Goal: Communication & Community: Answer question/provide support

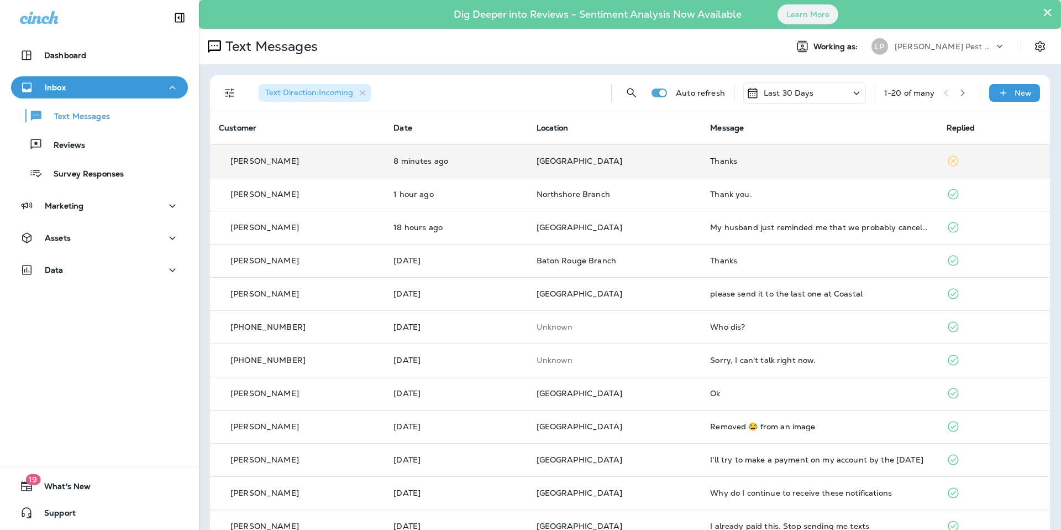
click at [689, 173] on td "[GEOGRAPHIC_DATA]" at bounding box center [615, 160] width 174 height 33
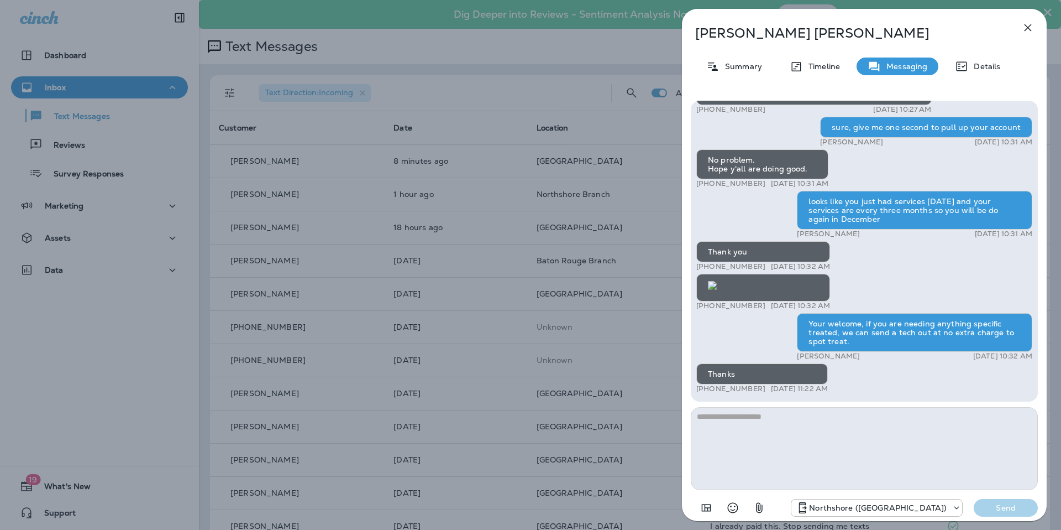
click at [855, 427] on textarea at bounding box center [864, 448] width 347 height 83
type textarea "**********"
click at [1007, 497] on div "Northshore (PEST) Send" at bounding box center [864, 504] width 347 height 29
click at [1007, 499] on button "Send" at bounding box center [1006, 508] width 64 height 18
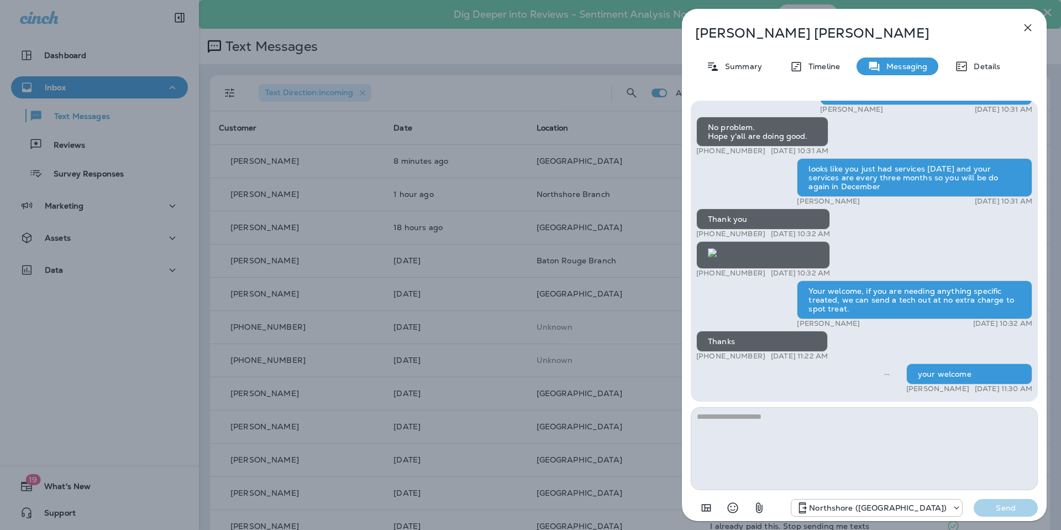
click at [1028, 25] on icon "button" at bounding box center [1028, 27] width 13 height 13
